Goal: Task Accomplishment & Management: Manage account settings

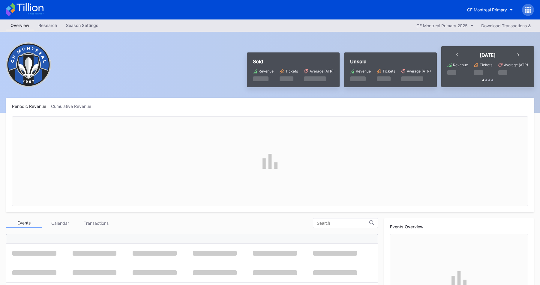
scroll to position [135, 0]
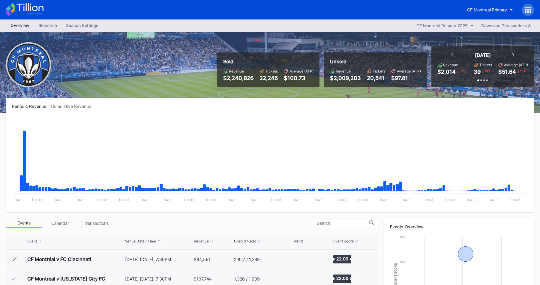
click at [76, 26] on div "Season Settings" at bounding box center [81, 25] width 41 height 9
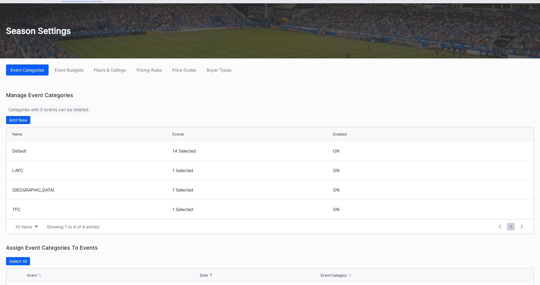
scroll to position [30, 0]
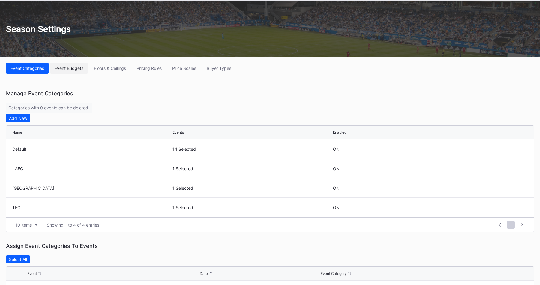
click at [72, 67] on div "Event Budgets" at bounding box center [69, 68] width 29 height 5
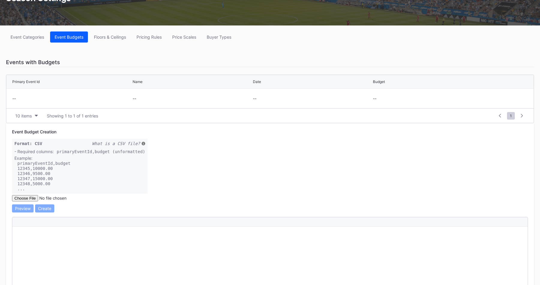
scroll to position [28, 0]
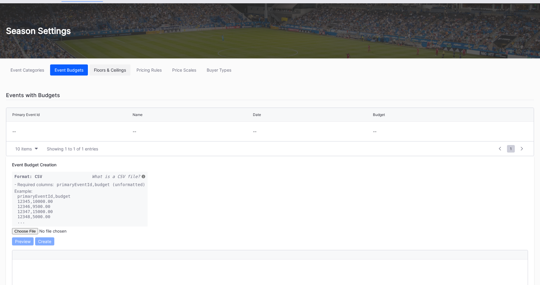
click at [109, 70] on div "Floors & Ceilings" at bounding box center [110, 69] width 32 height 5
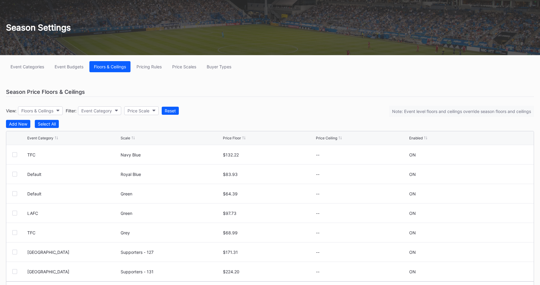
scroll to position [34, 0]
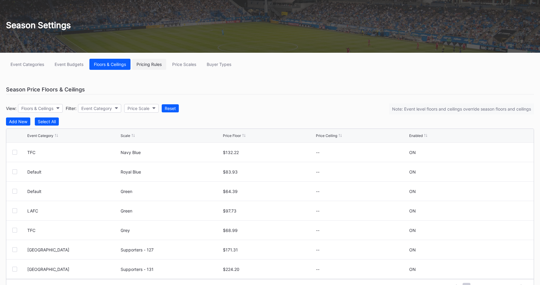
click at [152, 67] on button "Pricing Rules" at bounding box center [149, 64] width 34 height 11
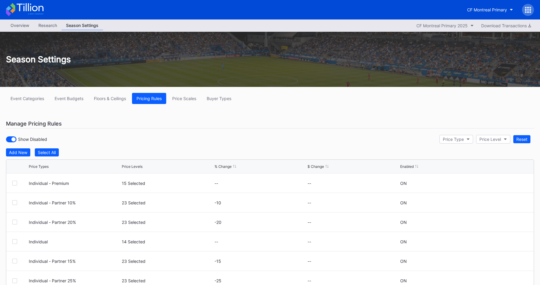
scroll to position [41, 0]
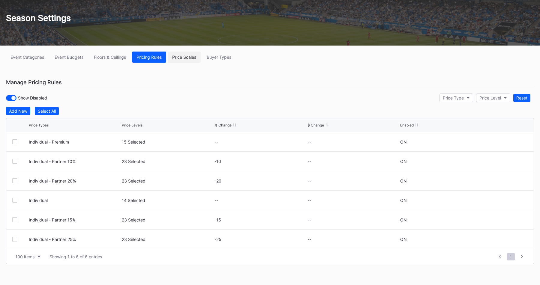
click at [184, 58] on div "Price Scales" at bounding box center [184, 57] width 24 height 5
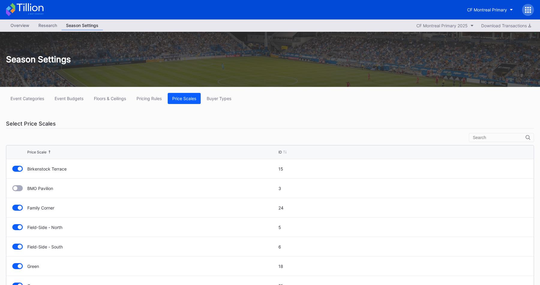
scroll to position [58, 0]
click at [119, 100] on div "Floors & Ceilings" at bounding box center [110, 98] width 32 height 5
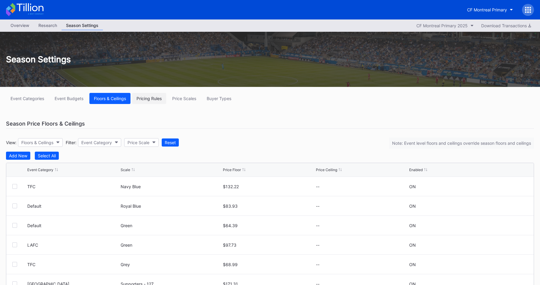
click at [148, 101] on button "Pricing Rules" at bounding box center [149, 98] width 34 height 11
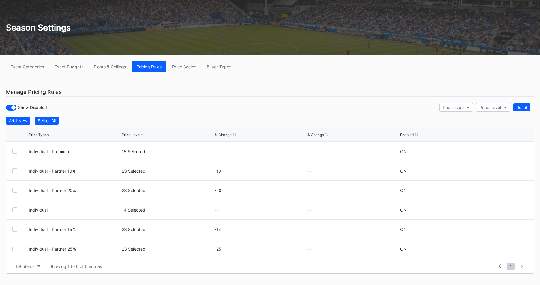
scroll to position [41, 0]
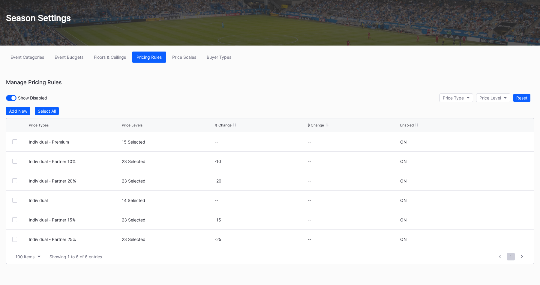
click at [175, 135] on div "15 Selected" at bounding box center [167, 141] width 91 height 19
click at [119, 59] on div "Floors & Ceilings" at bounding box center [110, 57] width 32 height 5
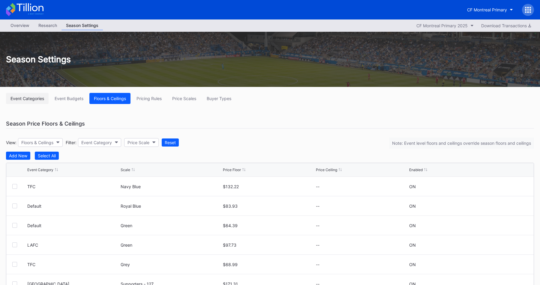
click at [31, 100] on div "Event Categories" at bounding box center [27, 98] width 34 height 5
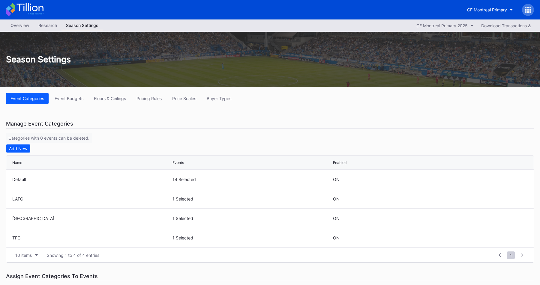
click at [266, 116] on div "Event Categories Event Budgets Floors & Ceilings Pricing Rules Price Scales Buy…" at bounding box center [270, 273] width 540 height 373
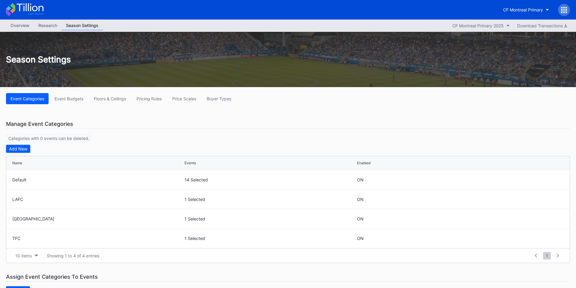
click at [23, 26] on div "Overview" at bounding box center [20, 25] width 28 height 9
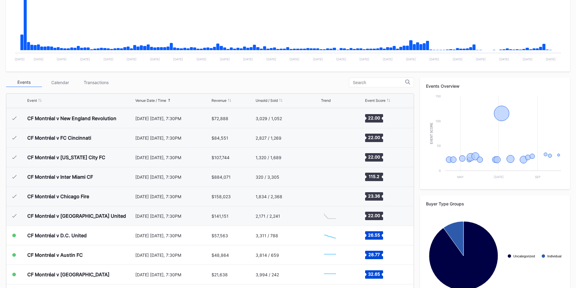
scroll to position [135, 0]
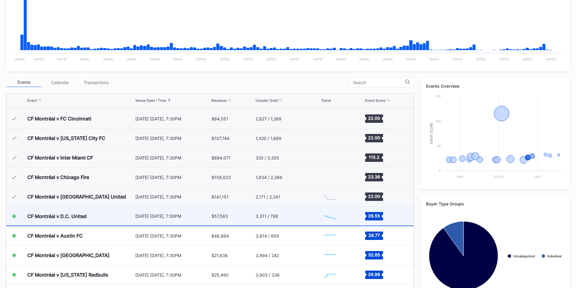
click at [315, 219] on div "3,311 / 788" at bounding box center [287, 215] width 64 height 19
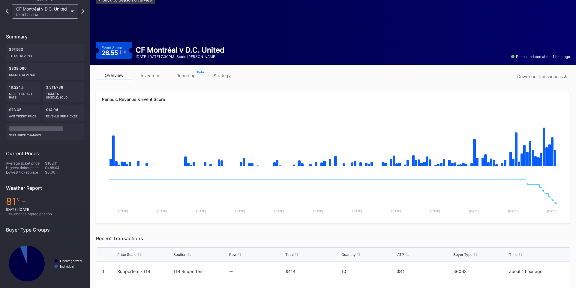
scroll to position [22, 0]
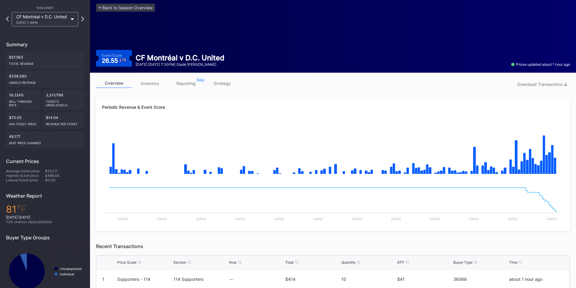
click at [149, 84] on link "inventory" at bounding box center [150, 83] width 36 height 9
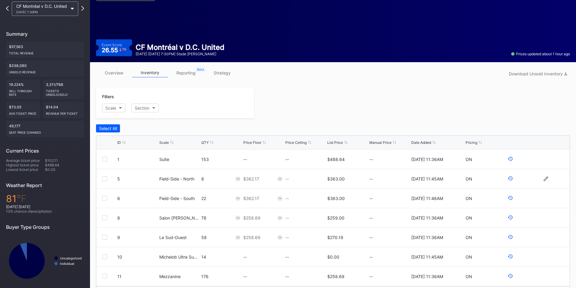
scroll to position [15, 0]
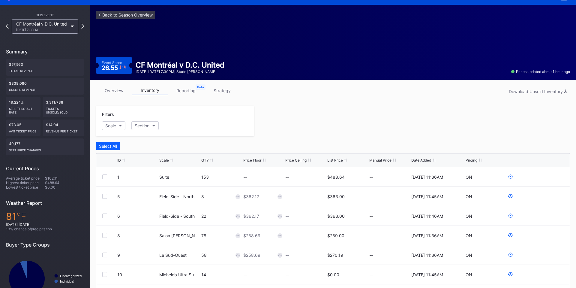
click at [189, 90] on link "reporting" at bounding box center [186, 90] width 36 height 9
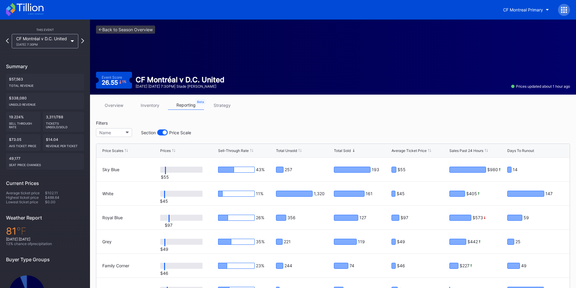
click at [221, 107] on link "strategy" at bounding box center [222, 104] width 36 height 9
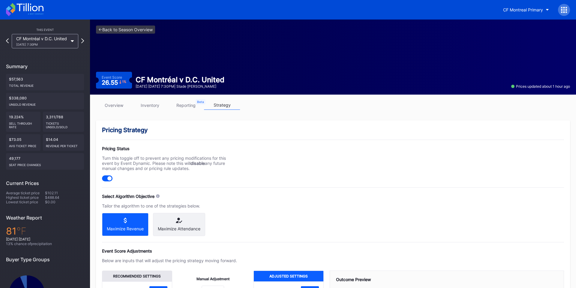
click at [21, 10] on icon at bounding box center [24, 9] width 37 height 13
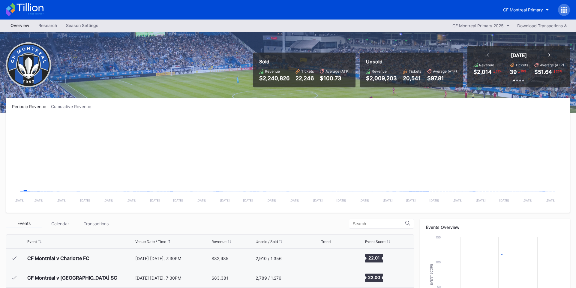
scroll to position [135, 0]
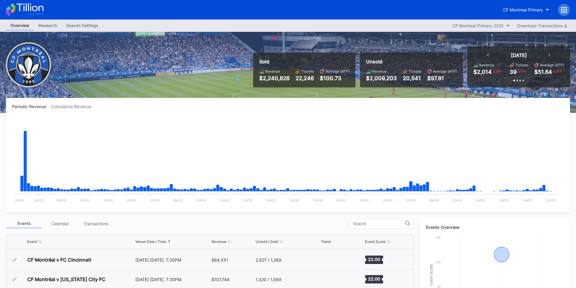
click at [50, 26] on div "Research" at bounding box center [48, 25] width 28 height 9
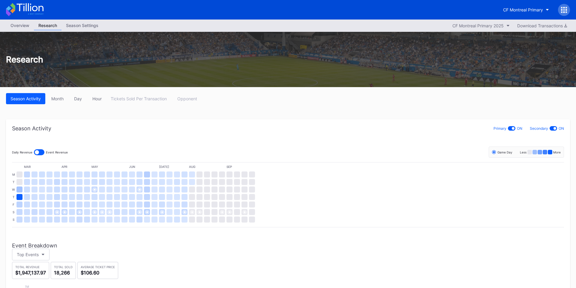
scroll to position [23, 0]
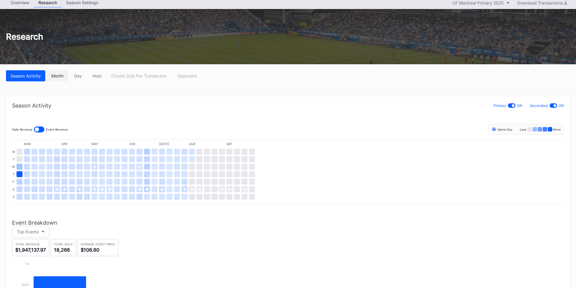
click at [63, 77] on div "Month" at bounding box center [57, 75] width 12 height 5
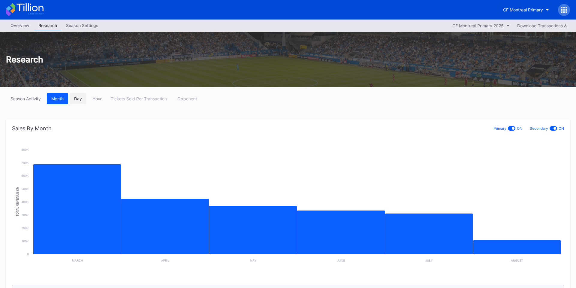
click at [82, 99] on div "Day" at bounding box center [78, 98] width 8 height 5
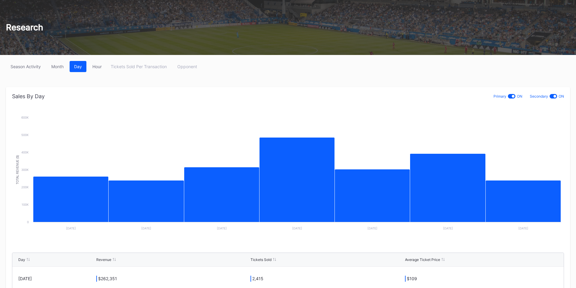
scroll to position [36, 0]
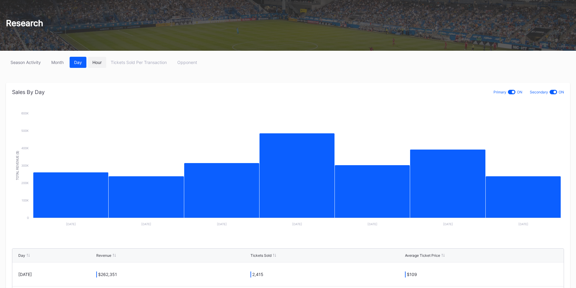
click at [98, 63] on div "Hour" at bounding box center [96, 62] width 9 height 5
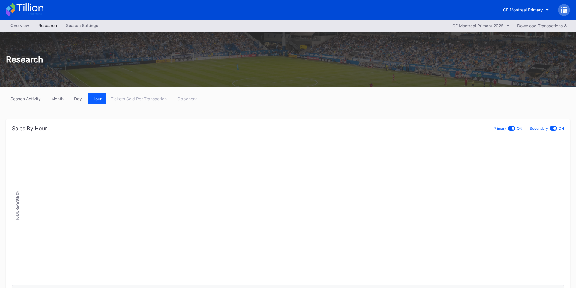
click at [78, 26] on div "Season Settings" at bounding box center [81, 25] width 41 height 9
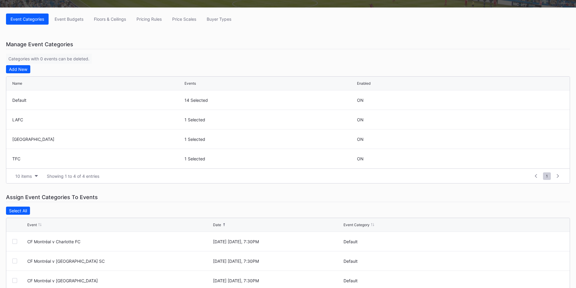
scroll to position [146, 0]
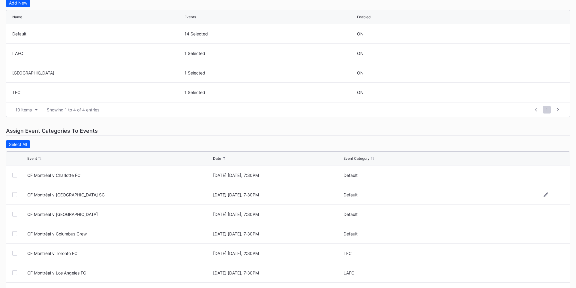
click at [15, 195] on div at bounding box center [14, 194] width 5 height 5
click at [15, 196] on div at bounding box center [14, 194] width 5 height 5
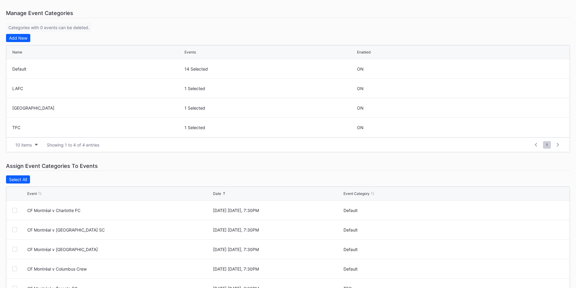
scroll to position [23, 0]
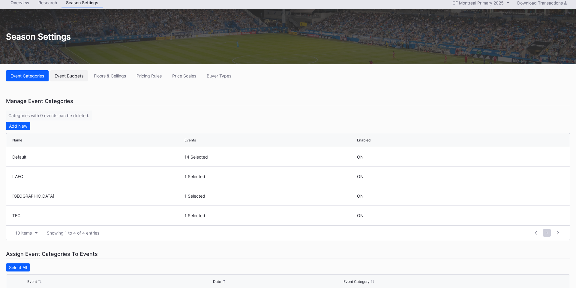
click at [80, 76] on div "Event Budgets" at bounding box center [69, 75] width 29 height 5
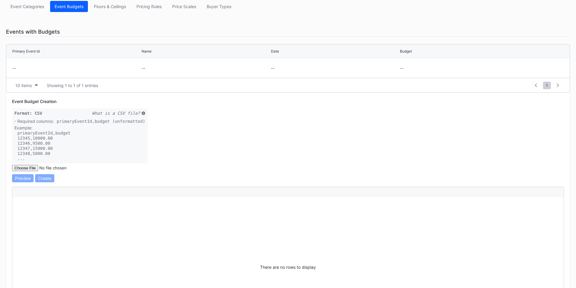
scroll to position [58, 0]
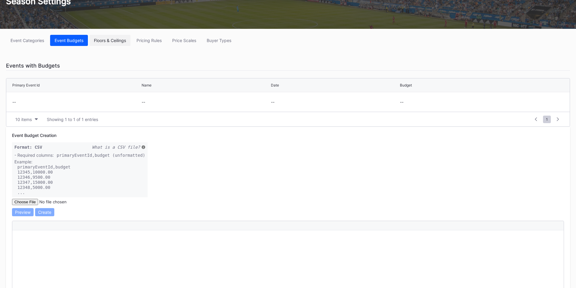
click at [118, 40] on div "Floors & Ceilings" at bounding box center [110, 40] width 32 height 5
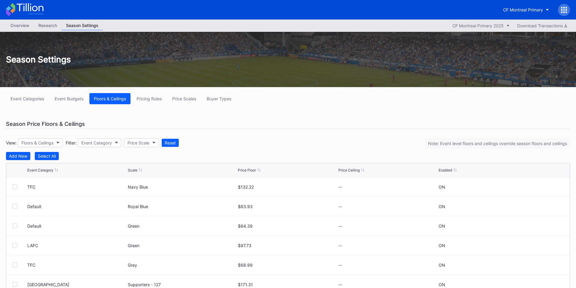
scroll to position [47, 0]
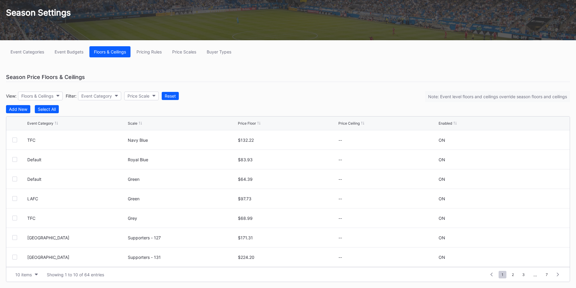
click at [351, 124] on div "Price Ceiling" at bounding box center [348, 123] width 21 height 4
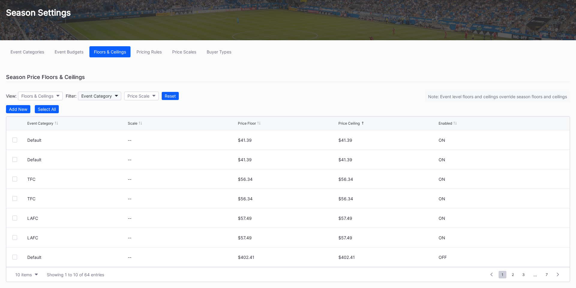
click at [101, 96] on div "Event Category" at bounding box center [96, 95] width 31 height 5
click at [138, 95] on div "Price Scale" at bounding box center [138, 95] width 22 height 5
click at [145, 50] on div "Pricing Rules" at bounding box center [148, 51] width 25 height 5
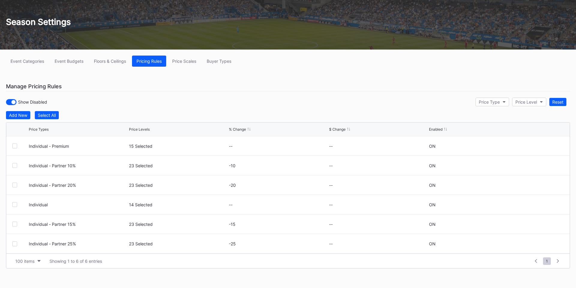
scroll to position [39, 0]
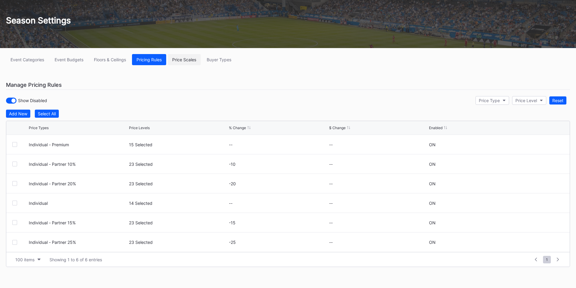
click at [184, 59] on div "Price Scales" at bounding box center [184, 59] width 24 height 5
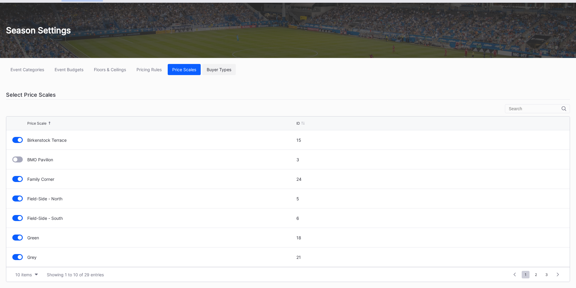
click at [228, 71] on div "Buyer Types" at bounding box center [219, 69] width 25 height 5
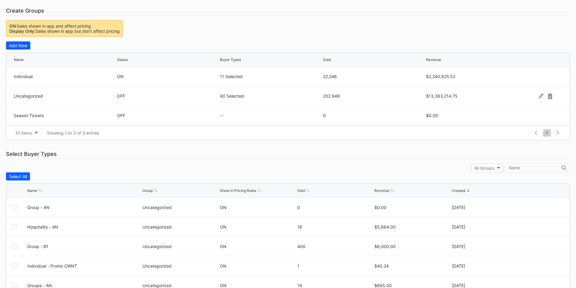
scroll to position [115, 0]
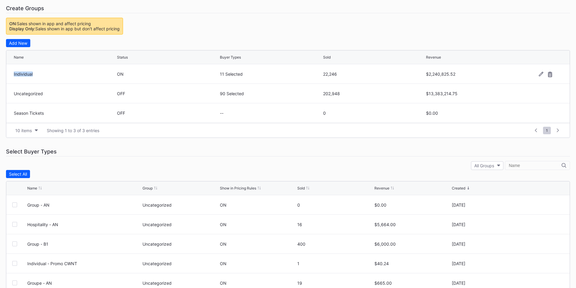
drag, startPoint x: 13, startPoint y: 73, endPoint x: 50, endPoint y: 75, distance: 37.2
click at [50, 75] on div "Individual ON 11 Selected 22,246 $2,240,825.52" at bounding box center [287, 73] width 563 height 19
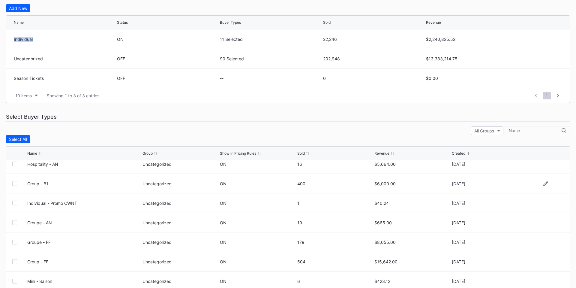
scroll to position [0, 0]
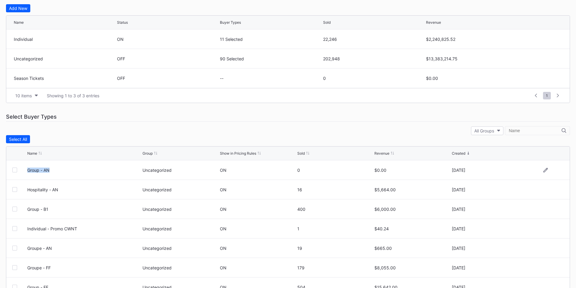
drag, startPoint x: 28, startPoint y: 170, endPoint x: 51, endPoint y: 170, distance: 22.8
click at [51, 170] on div "Group - AN" at bounding box center [84, 169] width 114 height 5
click at [343, 130] on div "All Groups" at bounding box center [288, 130] width 564 height 9
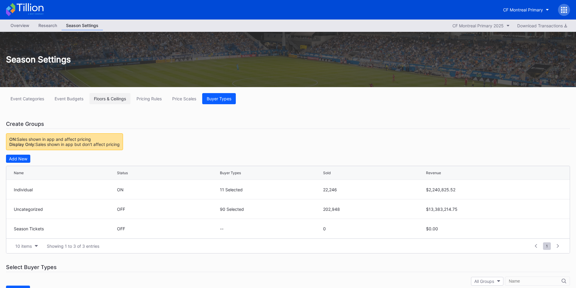
click at [121, 101] on div "Floors & Ceilings" at bounding box center [110, 98] width 32 height 5
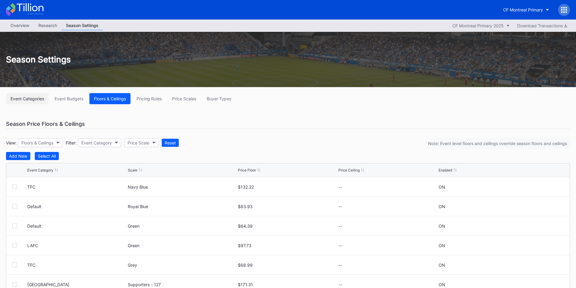
click at [20, 98] on div "Event Categories" at bounding box center [27, 98] width 34 height 5
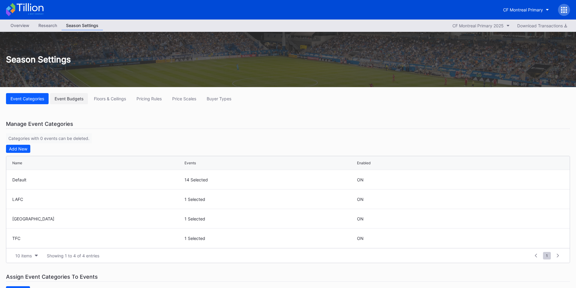
click at [55, 99] on div "Event Budgets" at bounding box center [69, 98] width 29 height 5
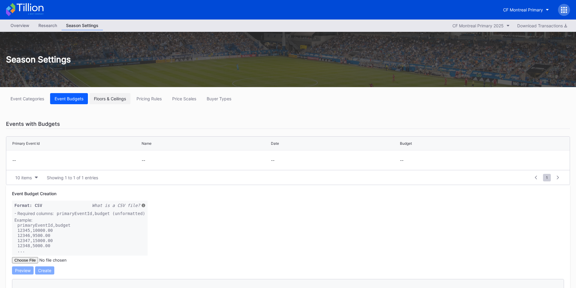
click at [116, 96] on div "Floors & Ceilings" at bounding box center [110, 98] width 32 height 5
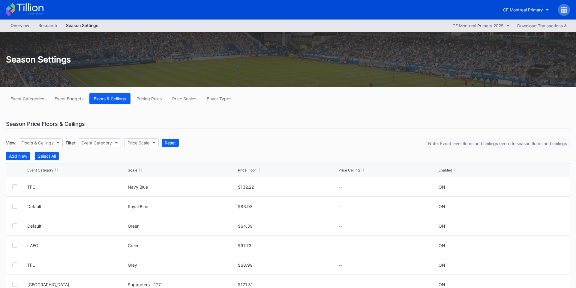
click at [22, 24] on div "Overview" at bounding box center [20, 25] width 28 height 9
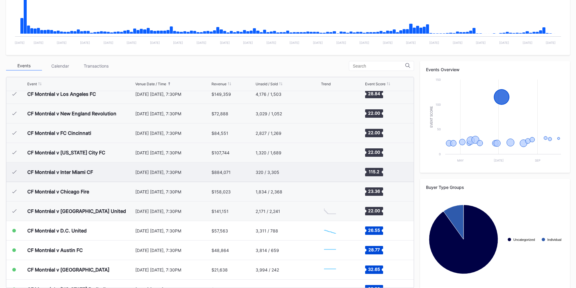
scroll to position [135, 0]
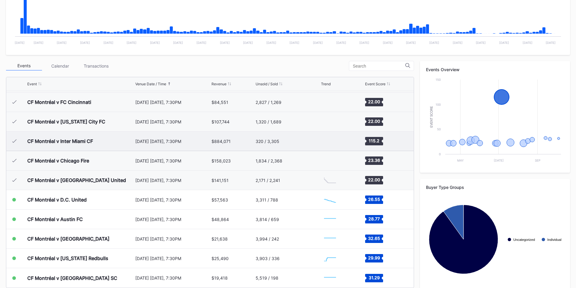
click at [340, 140] on div "Created with Highcharts 11.2.0 Chart title" at bounding box center [342, 140] width 43 height 19
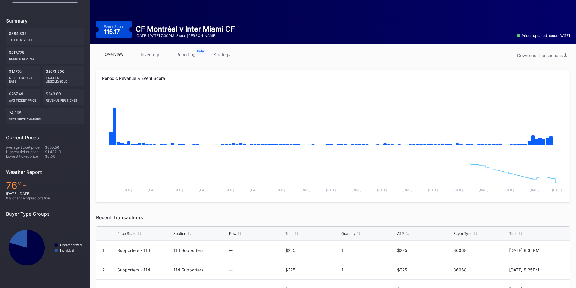
scroll to position [50, 0]
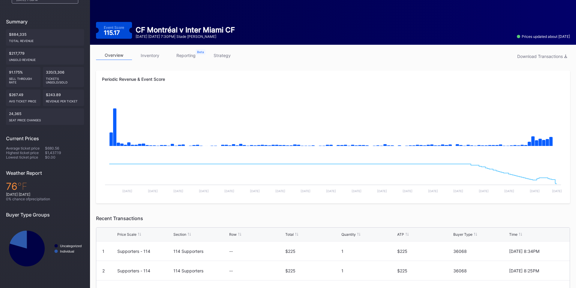
click at [142, 54] on link "inventory" at bounding box center [150, 55] width 36 height 9
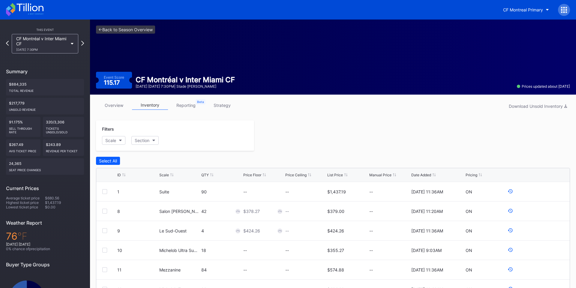
click at [221, 105] on link "strategy" at bounding box center [222, 104] width 36 height 9
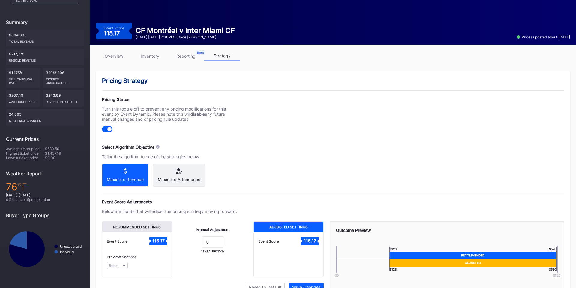
scroll to position [47, 0]
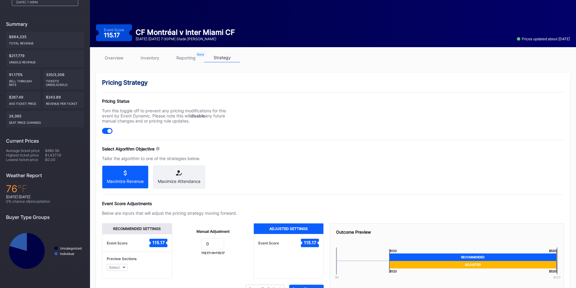
click at [118, 58] on link "overview" at bounding box center [114, 57] width 36 height 9
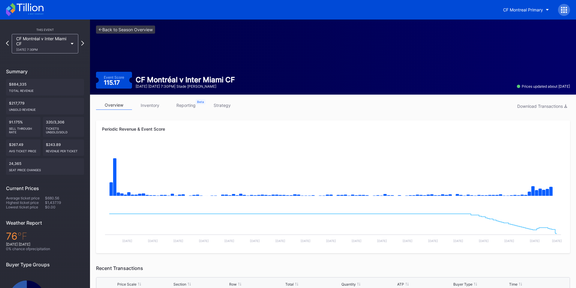
click at [21, 10] on icon at bounding box center [24, 9] width 37 height 13
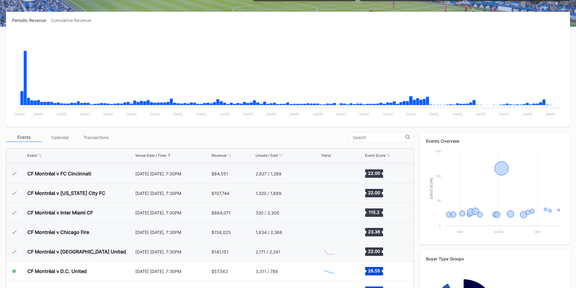
scroll to position [166, 0]
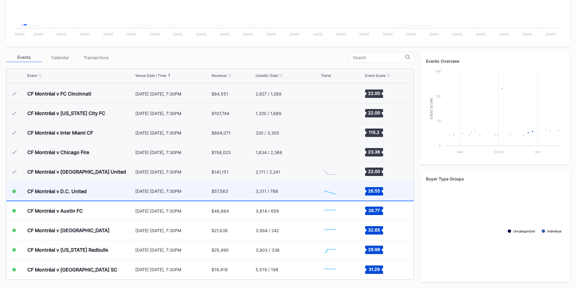
click at [178, 193] on div "[DATE] [DATE], 7:30PM" at bounding box center [172, 190] width 75 height 5
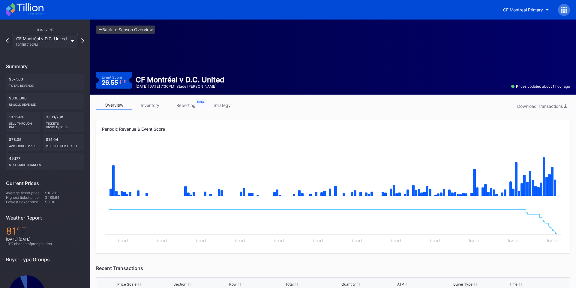
click at [182, 106] on link "reporting" at bounding box center [186, 104] width 36 height 9
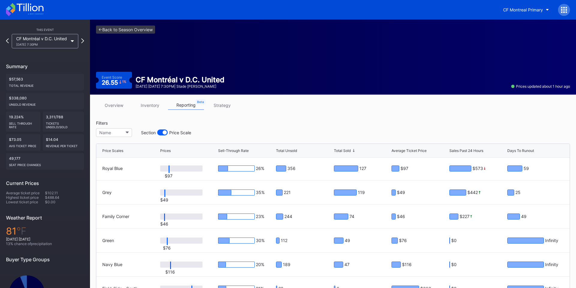
scroll to position [103, 0]
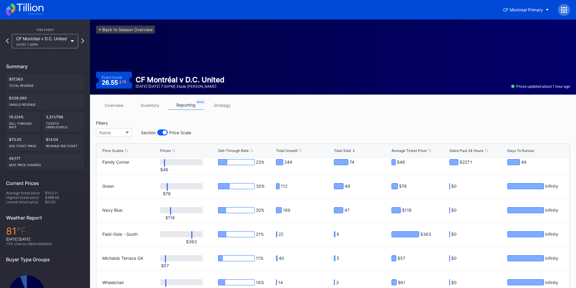
click at [222, 105] on link "strategy" at bounding box center [222, 104] width 36 height 9
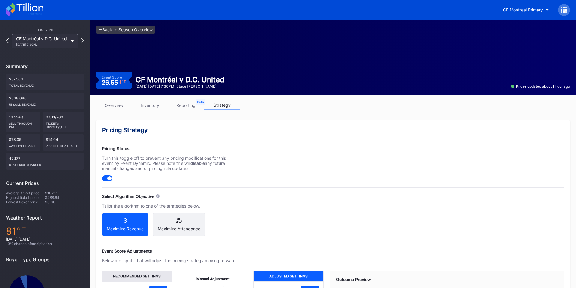
click at [176, 223] on div "Maximize Attendance" at bounding box center [179, 224] width 52 height 23
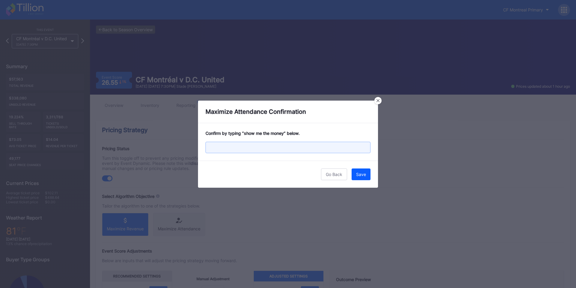
click at [313, 146] on input "text" at bounding box center [287, 147] width 165 height 11
click at [343, 146] on input "shoe me the money" at bounding box center [287, 147] width 165 height 11
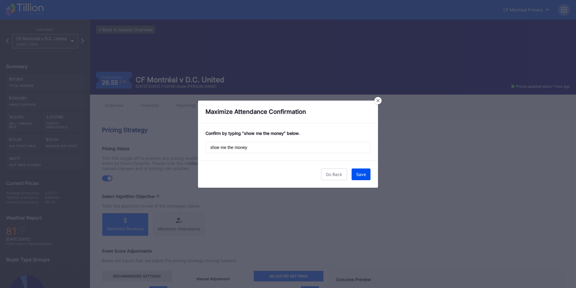
click at [367, 176] on button "Save" at bounding box center [360, 174] width 19 height 12
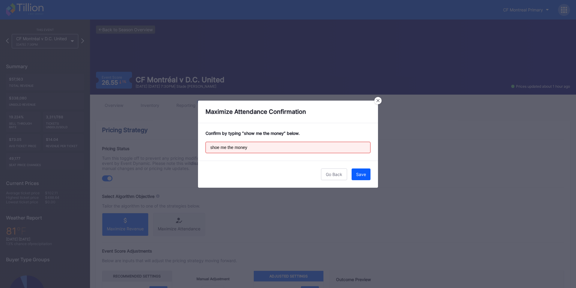
click at [300, 150] on input "shoe me the money" at bounding box center [287, 147] width 165 height 11
click at [218, 148] on input "shoe me the mone" at bounding box center [287, 147] width 165 height 11
click at [257, 149] on input "show me the mone" at bounding box center [287, 147] width 165 height 11
click at [257, 149] on input "show me the money" at bounding box center [287, 147] width 165 height 11
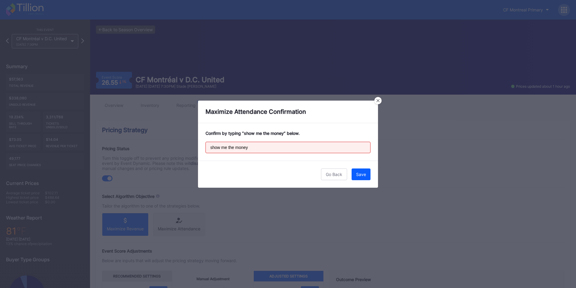
click at [257, 149] on input "show me the money" at bounding box center [287, 147] width 165 height 11
type input "show me the money"
click at [360, 176] on div "Save" at bounding box center [361, 174] width 10 height 5
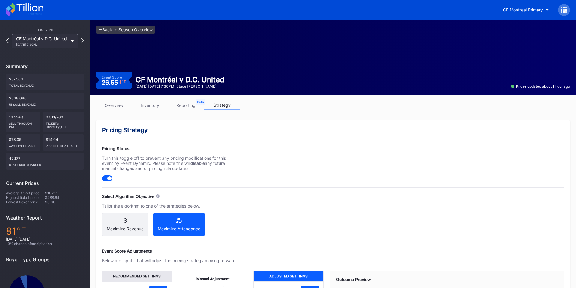
click at [34, 17] on div "CF Montreal Primary" at bounding box center [288, 9] width 576 height 19
click at [26, 10] on icon at bounding box center [29, 7] width 27 height 8
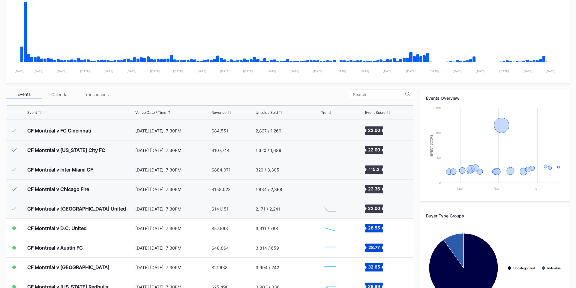
scroll to position [166, 0]
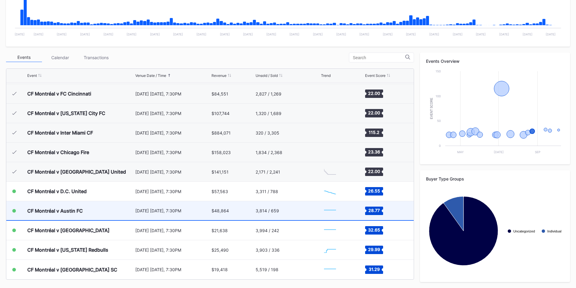
click at [91, 207] on div "CF Montréal v Austin FC" at bounding box center [80, 210] width 106 height 19
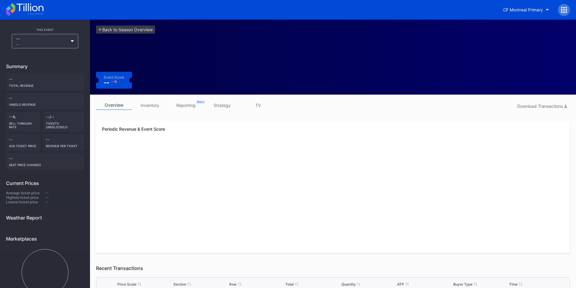
click at [201, 127] on div "Periodic Revenue & Event Score" at bounding box center [333, 128] width 462 height 5
click at [255, 107] on link "TV" at bounding box center [258, 104] width 36 height 9
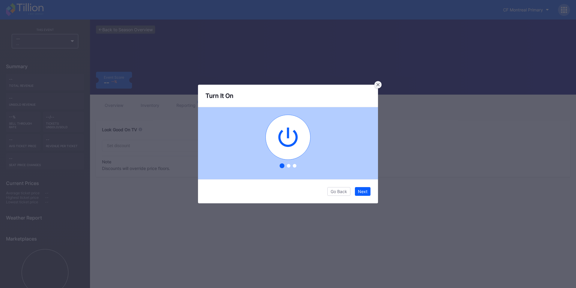
click at [379, 82] on div at bounding box center [377, 84] width 7 height 7
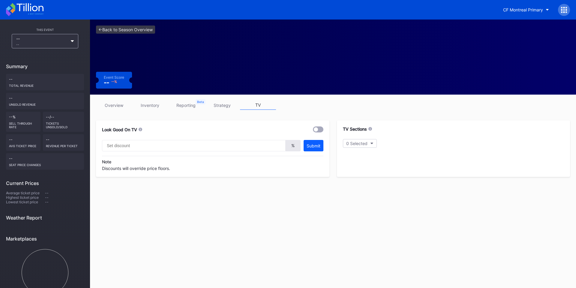
click at [223, 100] on link "strategy" at bounding box center [222, 104] width 36 height 9
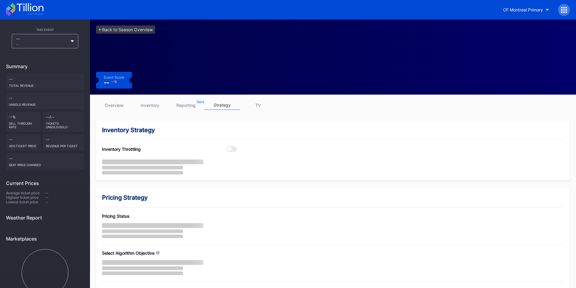
click at [187, 103] on link "reporting" at bounding box center [186, 104] width 36 height 9
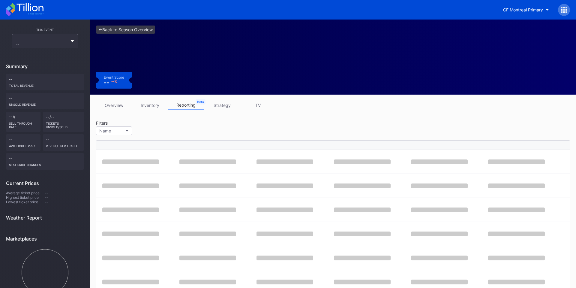
click at [249, 103] on link "TV" at bounding box center [258, 104] width 36 height 9
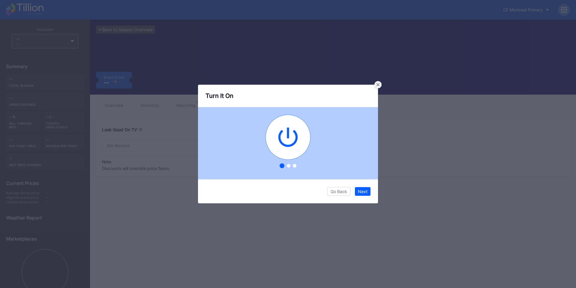
click at [379, 83] on icon at bounding box center [377, 84] width 3 height 3
